Goal: Task Accomplishment & Management: Use online tool/utility

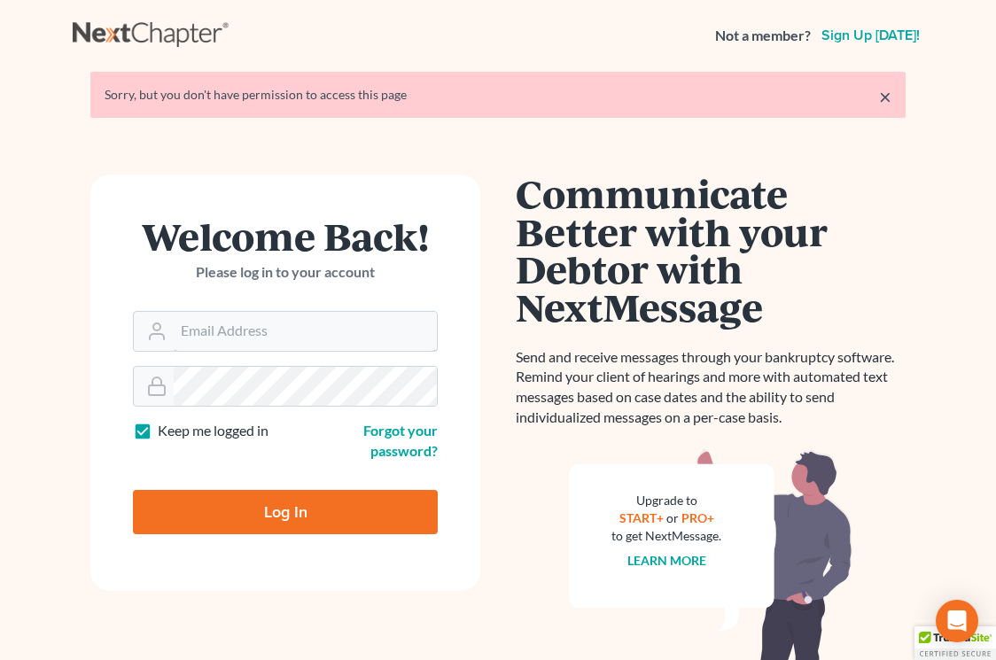
type input "ecf@bigeasybk.com"
click at [235, 510] on input "Log In" at bounding box center [285, 512] width 305 height 44
type input "Thinking..."
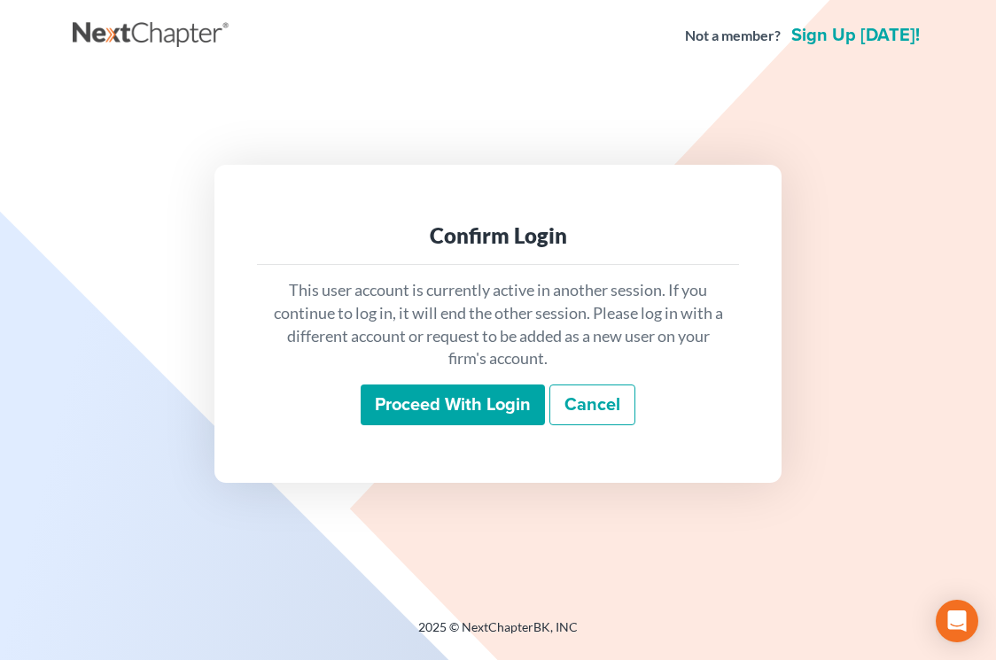
click at [443, 408] on input "Proceed with login" at bounding box center [453, 405] width 184 height 41
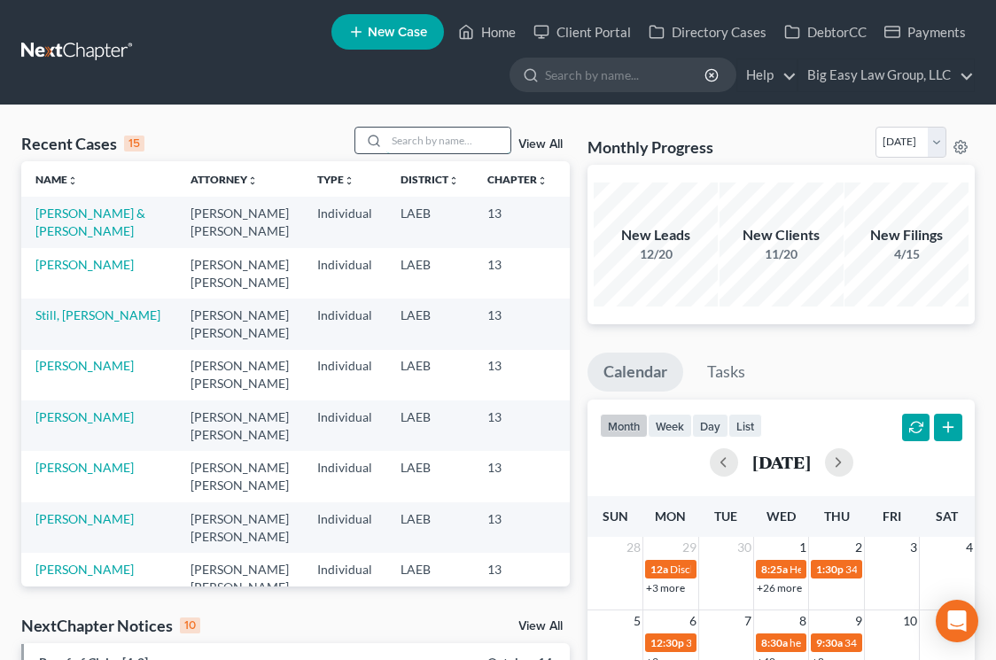
click at [425, 142] on input "search" at bounding box center [449, 141] width 124 height 26
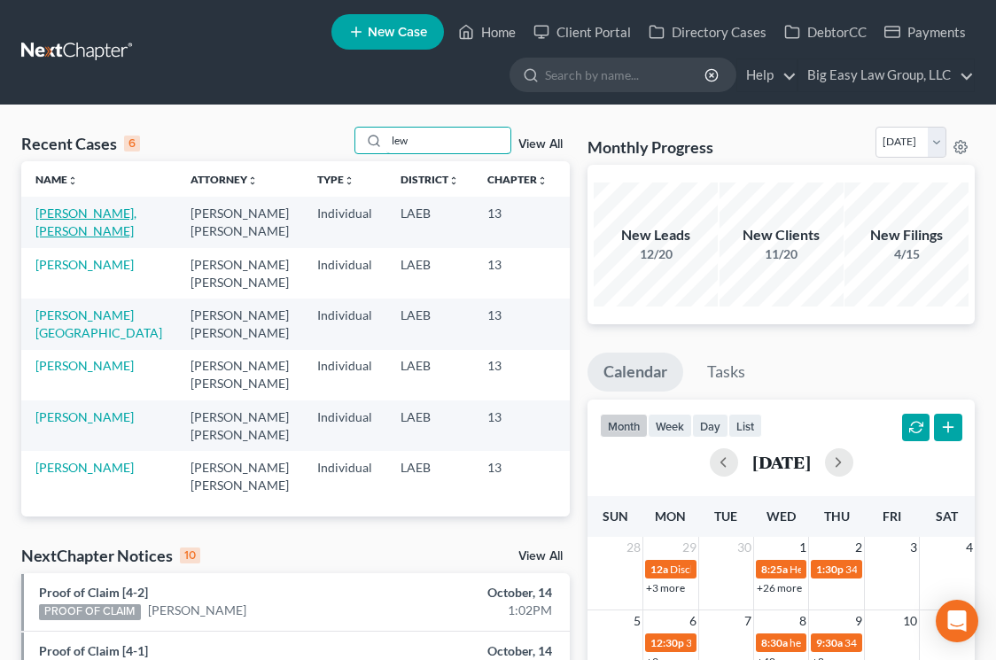
type input "lew"
click at [62, 212] on link "Lewis Jr., Michael" at bounding box center [85, 222] width 101 height 33
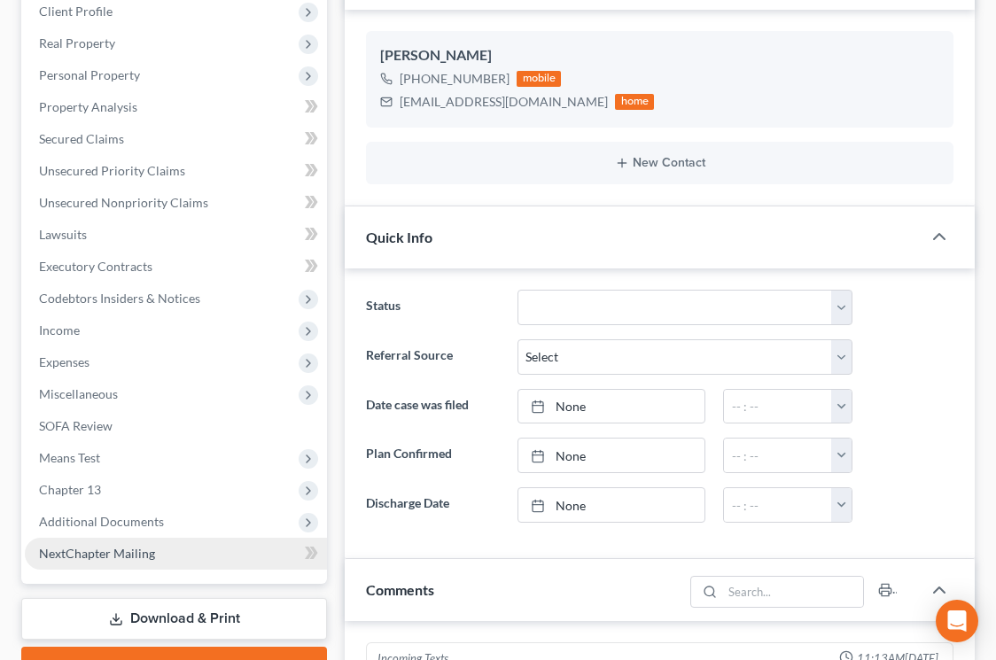
scroll to position [328, 0]
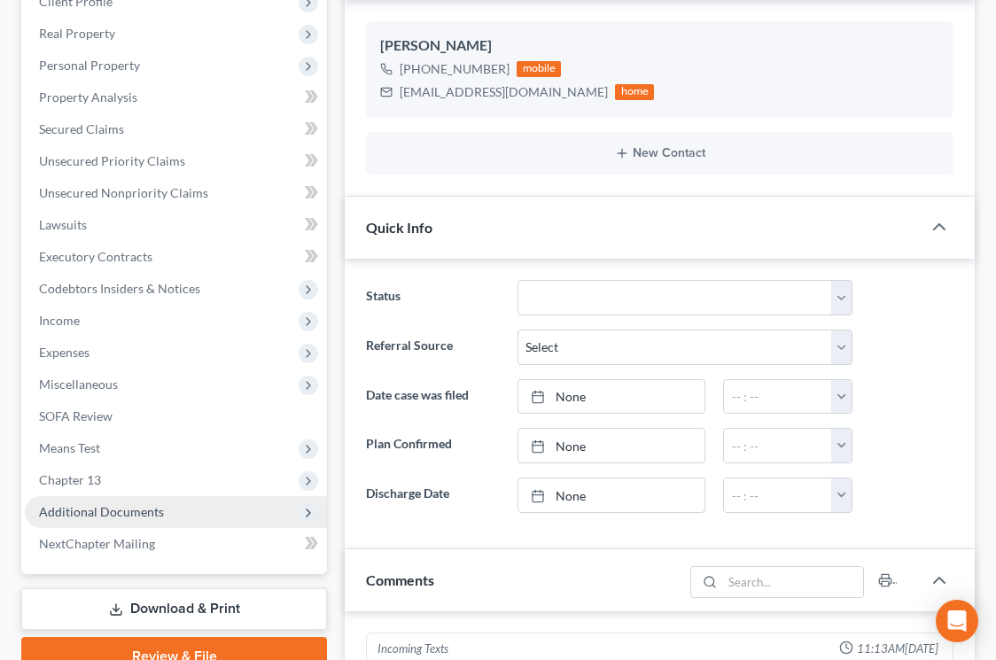
click at [163, 518] on span "Additional Documents" at bounding box center [176, 512] width 302 height 32
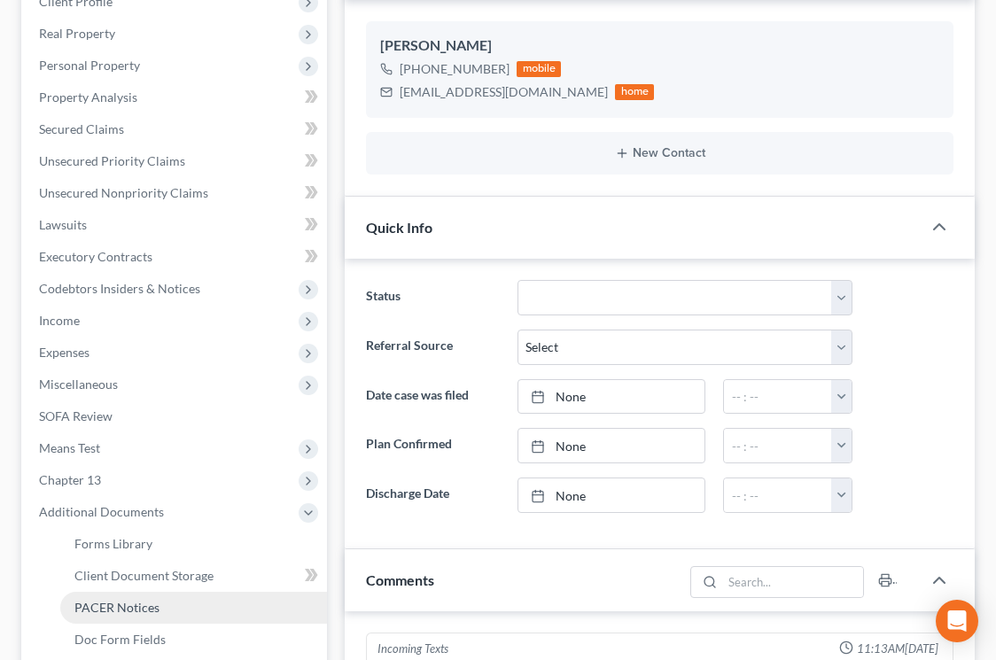
click at [163, 605] on link "PACER Notices" at bounding box center [193, 608] width 267 height 32
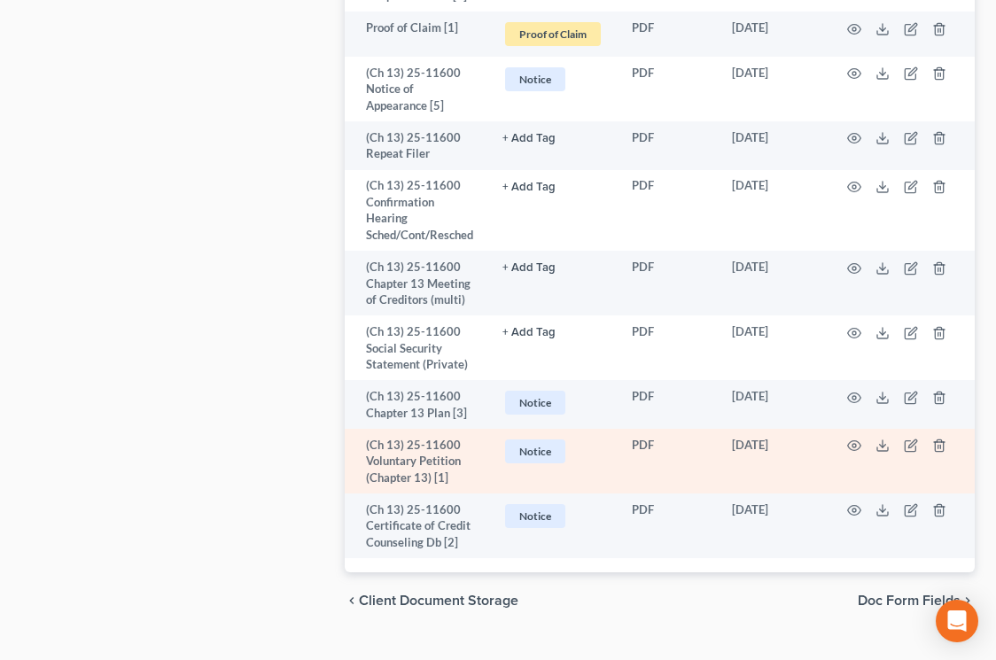
scroll to position [2525, 0]
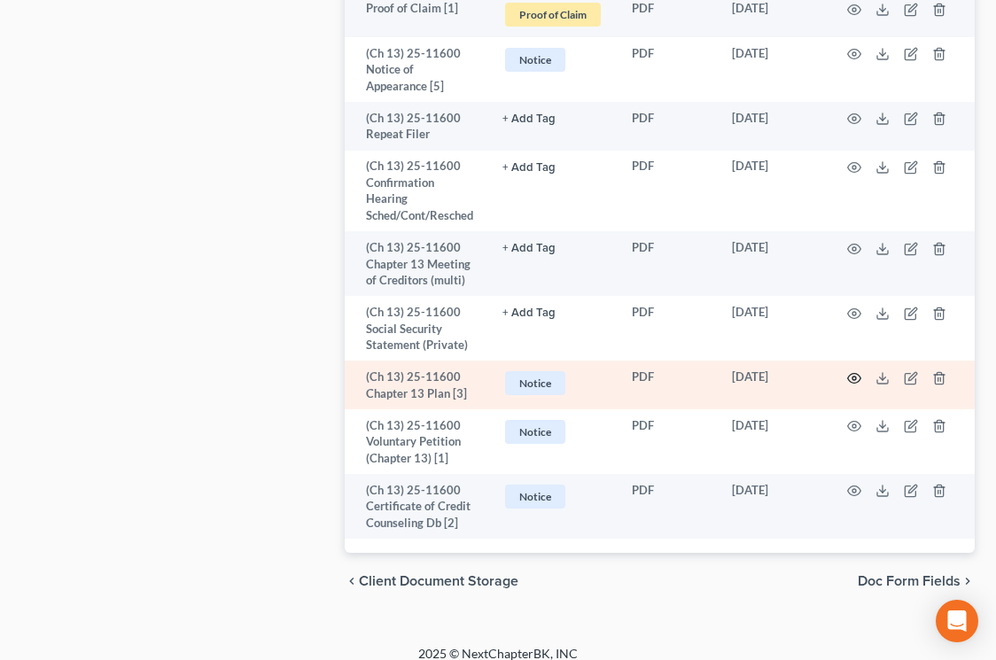
click at [856, 371] on icon "button" at bounding box center [855, 378] width 14 height 14
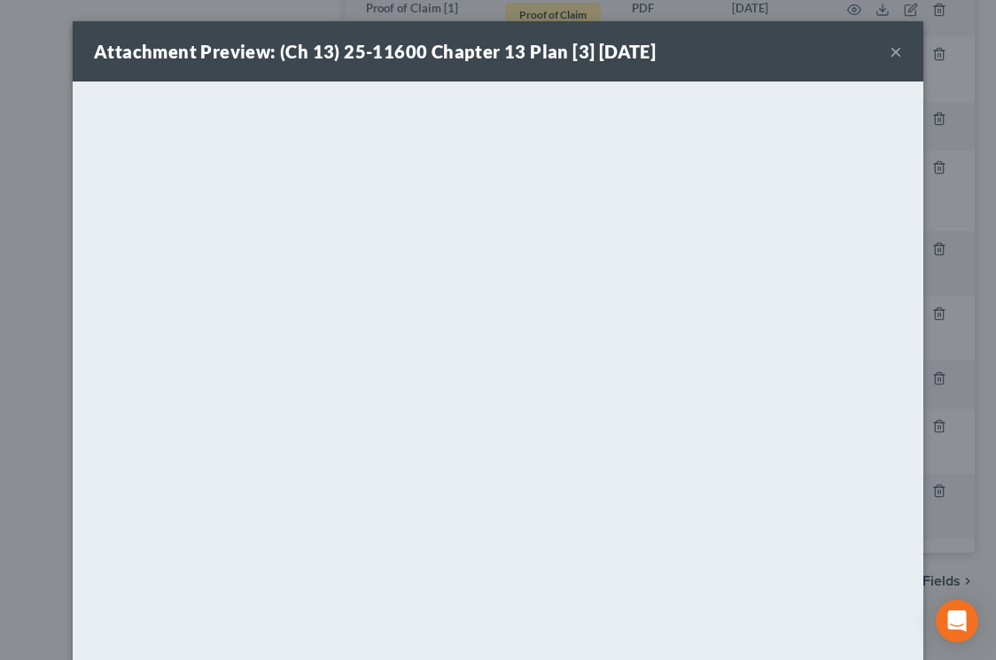
click at [898, 49] on button "×" at bounding box center [896, 51] width 12 height 21
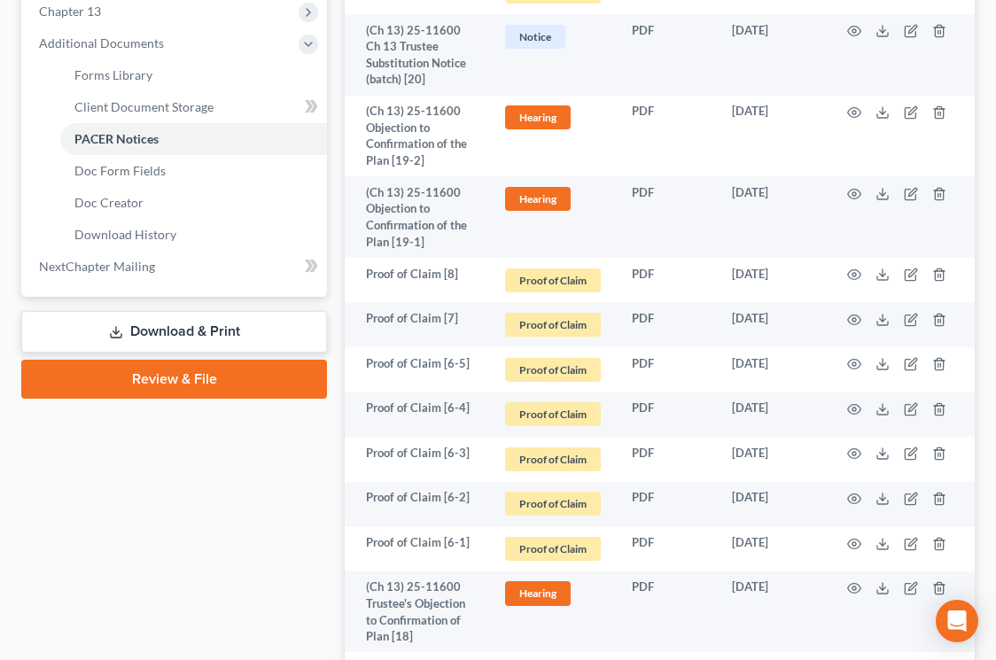
scroll to position [789, 0]
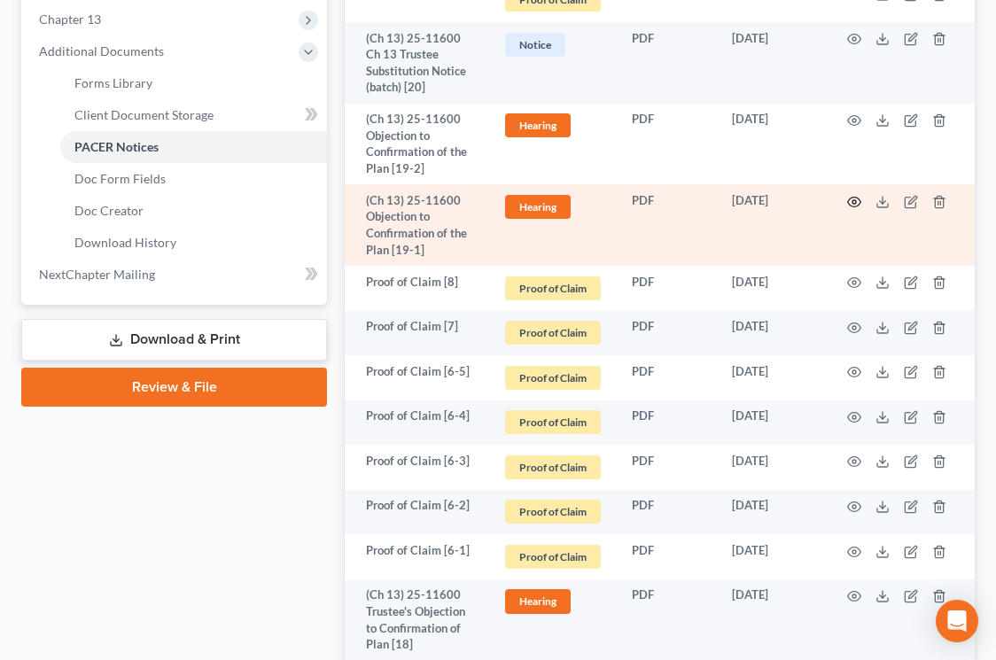
click at [848, 202] on icon "button" at bounding box center [855, 202] width 14 height 14
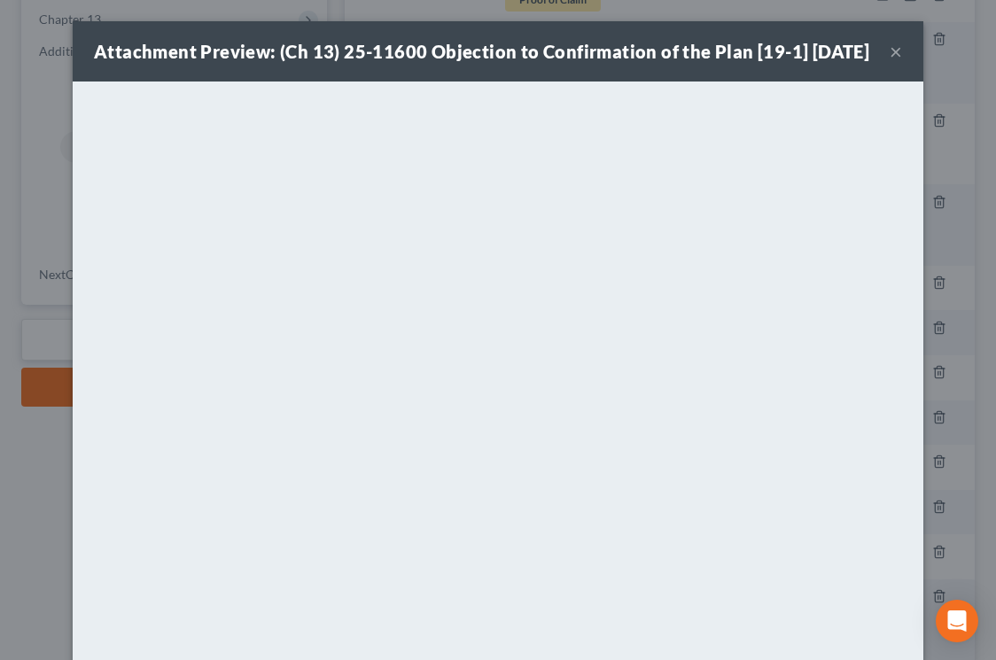
click at [892, 62] on button "×" at bounding box center [896, 51] width 12 height 21
